Goal: Navigation & Orientation: Find specific page/section

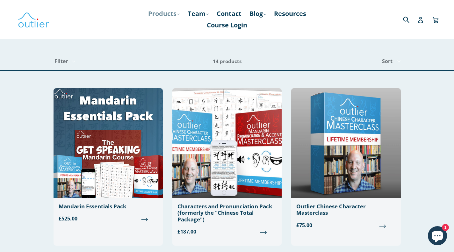
click at [177, 14] on icon ".cls-1{fill:#231f20}" at bounding box center [178, 14] width 3 height 3
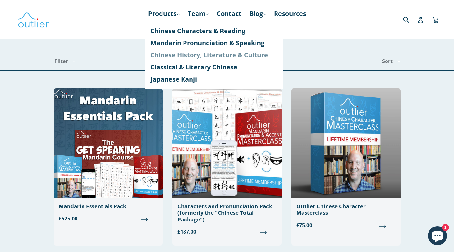
click at [184, 55] on link "Chinese History, Literature & Culture" at bounding box center [213, 55] width 127 height 12
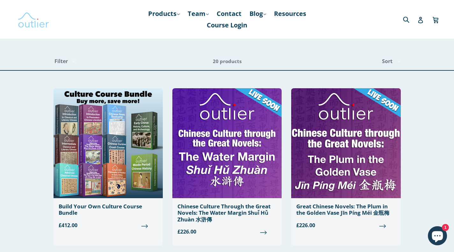
click at [34, 23] on img at bounding box center [34, 19] width 32 height 18
